Goal: Task Accomplishment & Management: Use online tool/utility

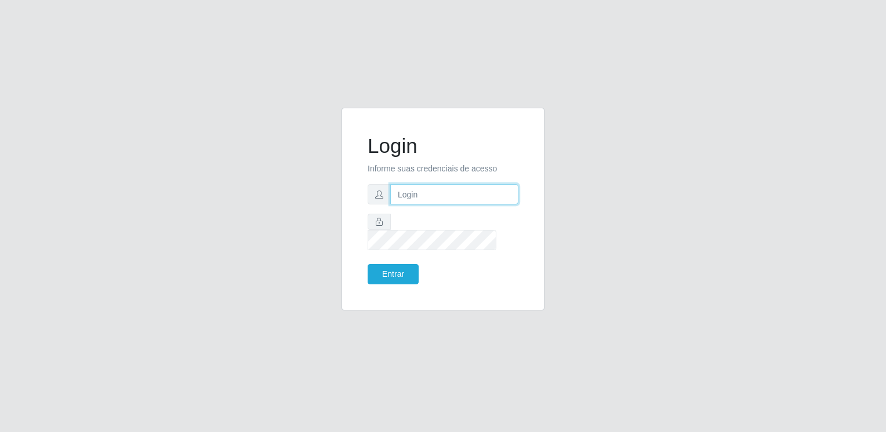
click at [445, 201] on input "text" at bounding box center [454, 194] width 128 height 20
type input "[EMAIL_ADDRESS][DOMAIN_NAME]"
click at [367, 264] on button "Entrar" at bounding box center [392, 274] width 51 height 20
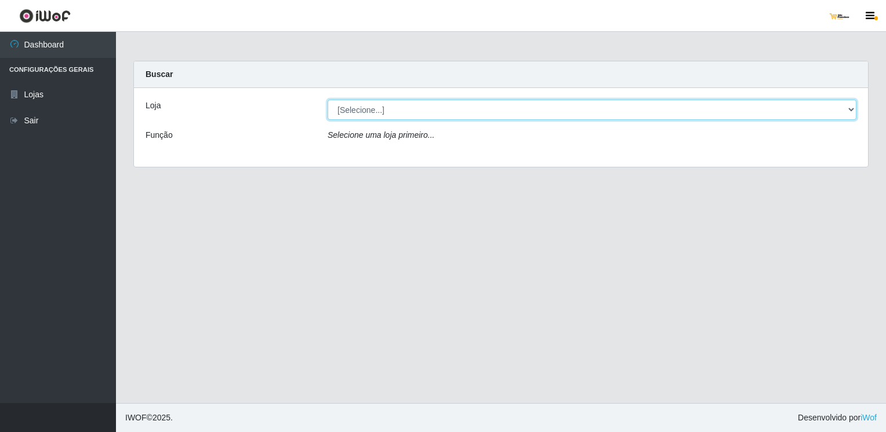
click at [530, 110] on select "[Selecione...] [GEOGRAPHIC_DATA]" at bounding box center [591, 110] width 529 height 20
select select "168"
click at [327, 100] on select "[Selecione...] [GEOGRAPHIC_DATA]" at bounding box center [591, 110] width 529 height 20
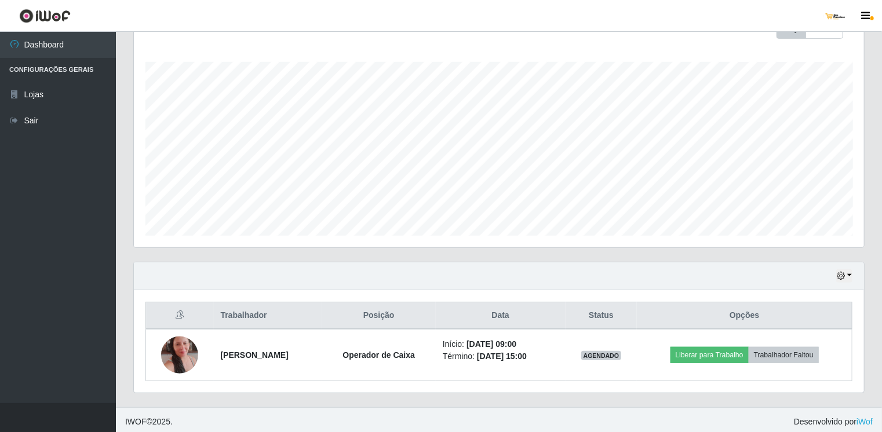
scroll to position [180, 0]
